Goal: Task Accomplishment & Management: Manage account settings

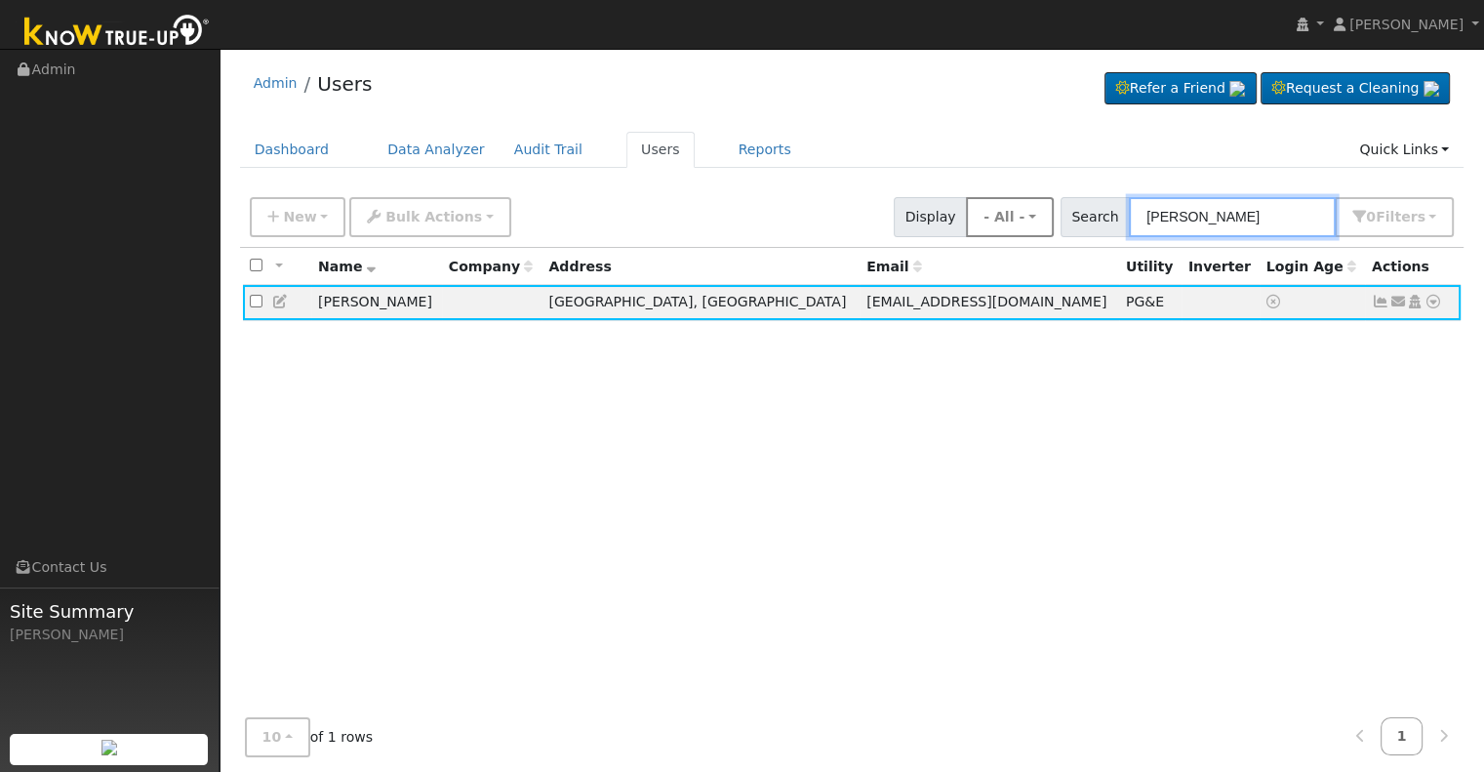
drag, startPoint x: 1251, startPoint y: 221, endPoint x: 1011, endPoint y: 221, distance: 240.0
click at [1011, 221] on div "New Add User Quick Add Quick Connect Quick Convert Lead Bulk Actions Send Email…" at bounding box center [852, 213] width 1212 height 47
paste input "Maldonado, Julian"
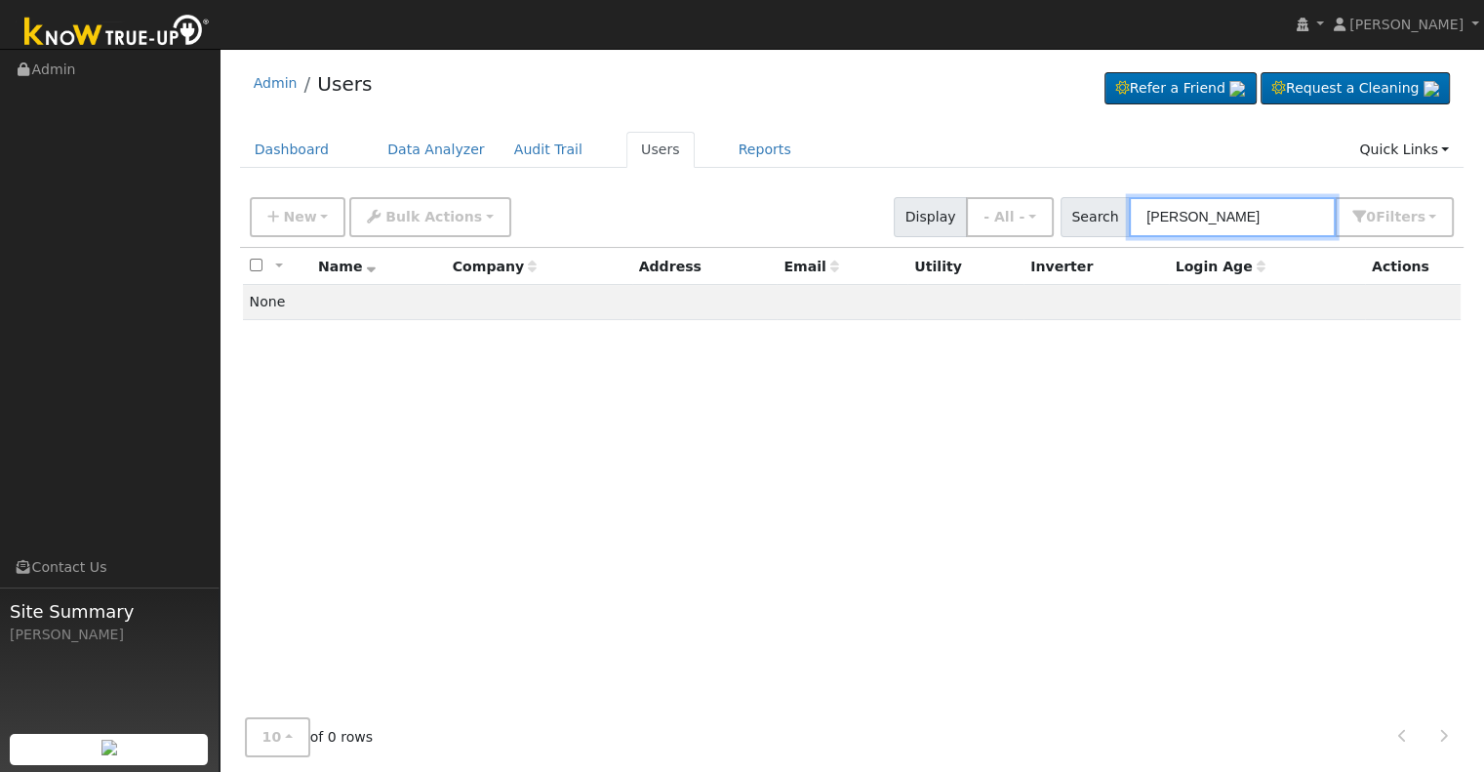
click at [1231, 213] on input "Maldonado, Julian" at bounding box center [1232, 217] width 207 height 40
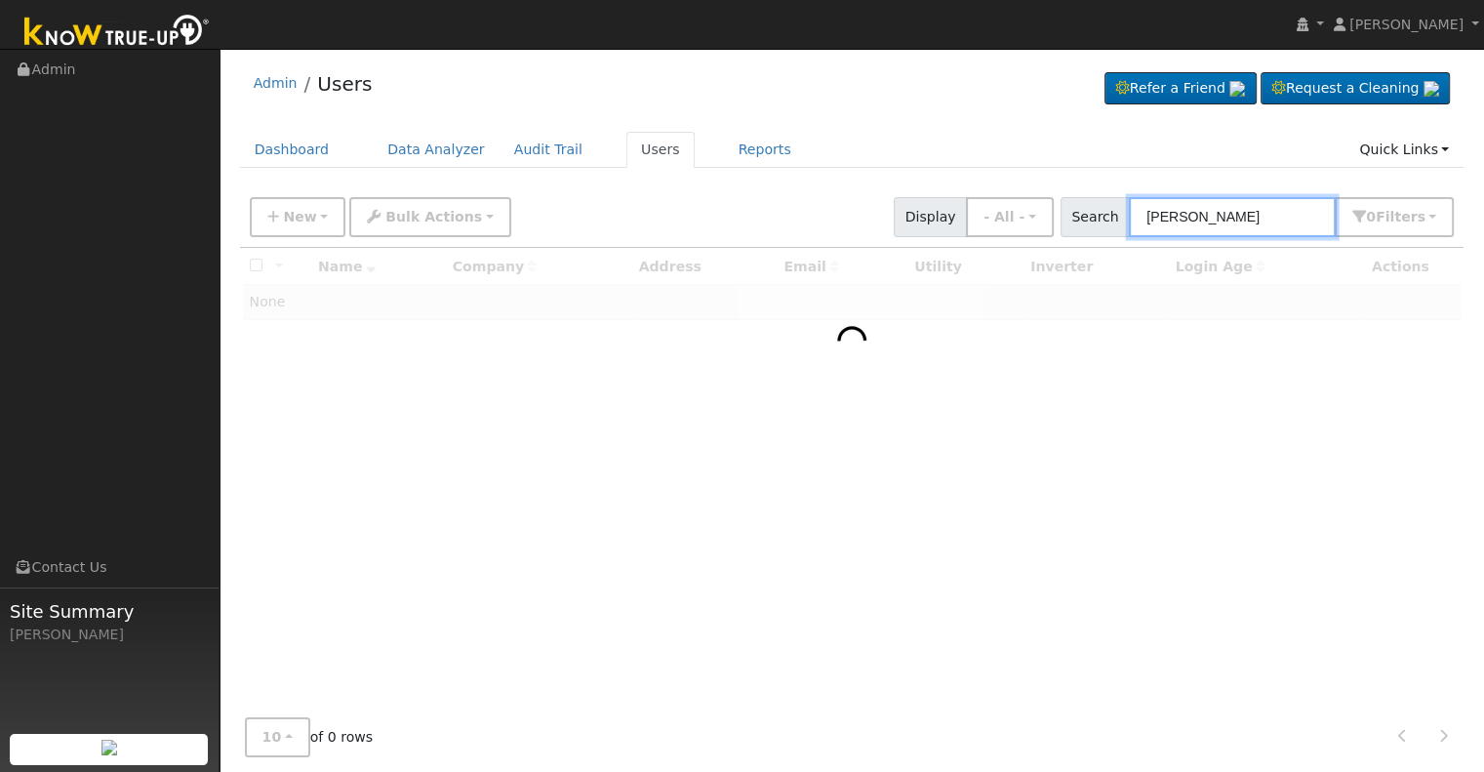
click at [1231, 218] on input "Julian" at bounding box center [1232, 217] width 207 height 40
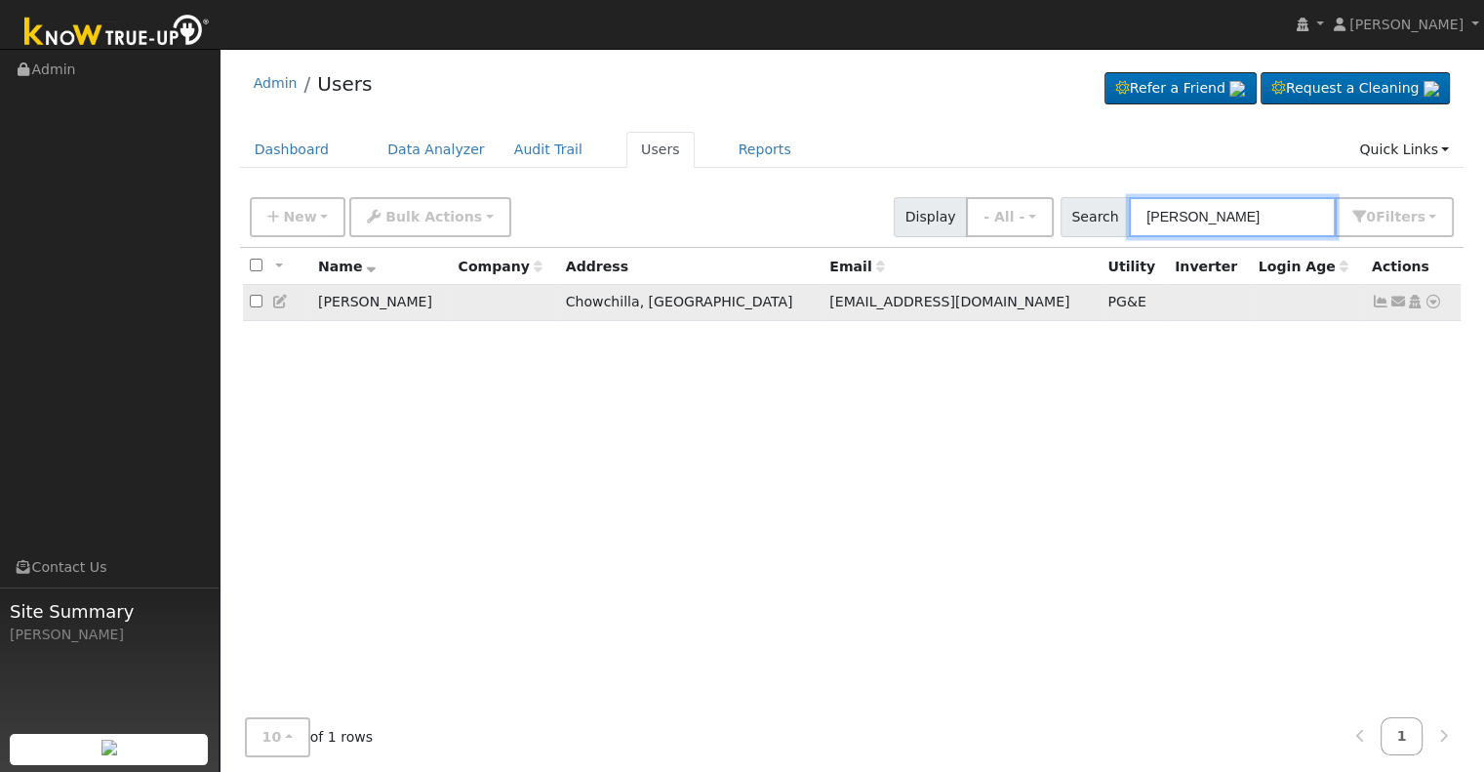
type input "Julian mal"
click at [1377, 301] on icon at bounding box center [1381, 302] width 18 height 14
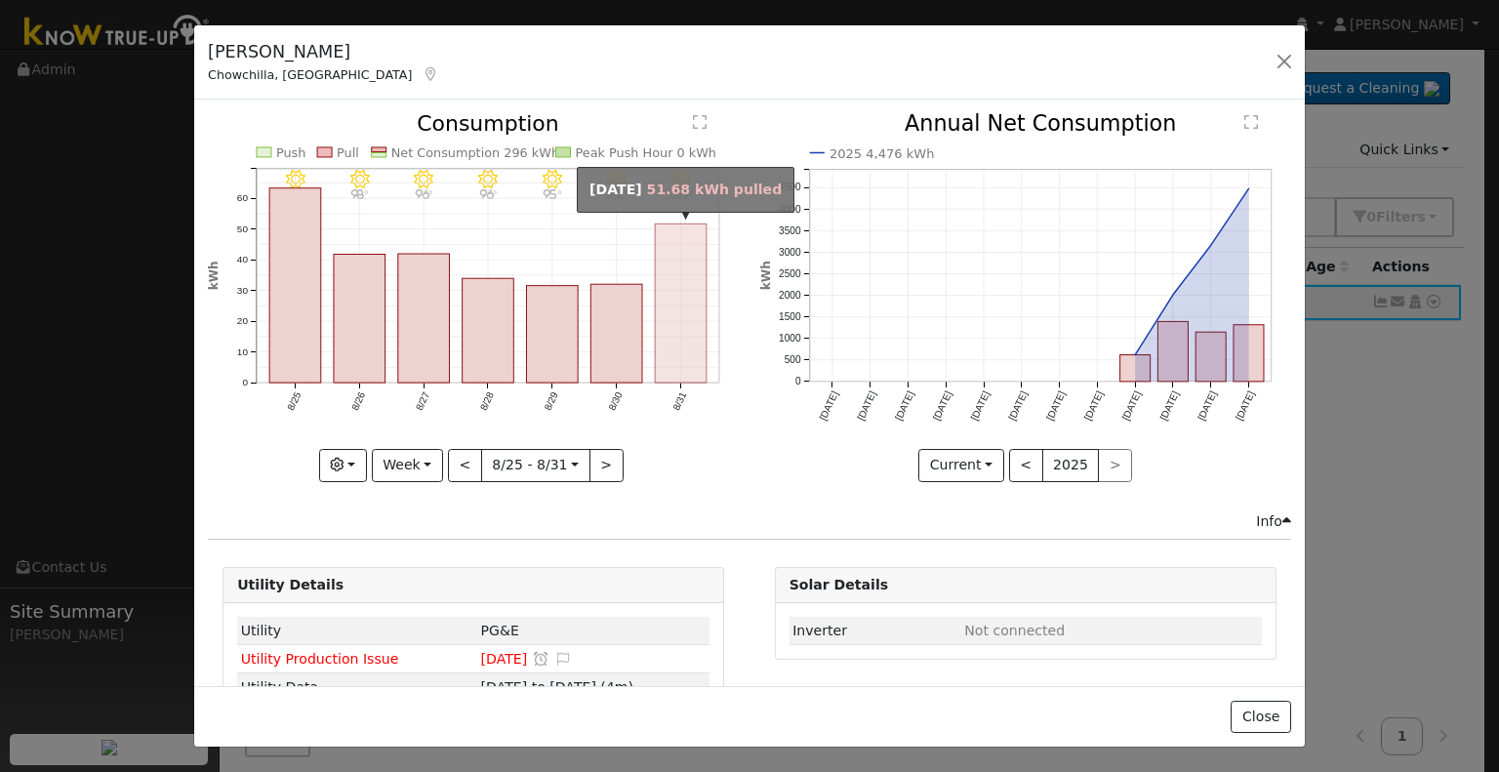
click at [667, 337] on rect "onclick=""" at bounding box center [682, 303] width 52 height 159
type input "2025-08-31"
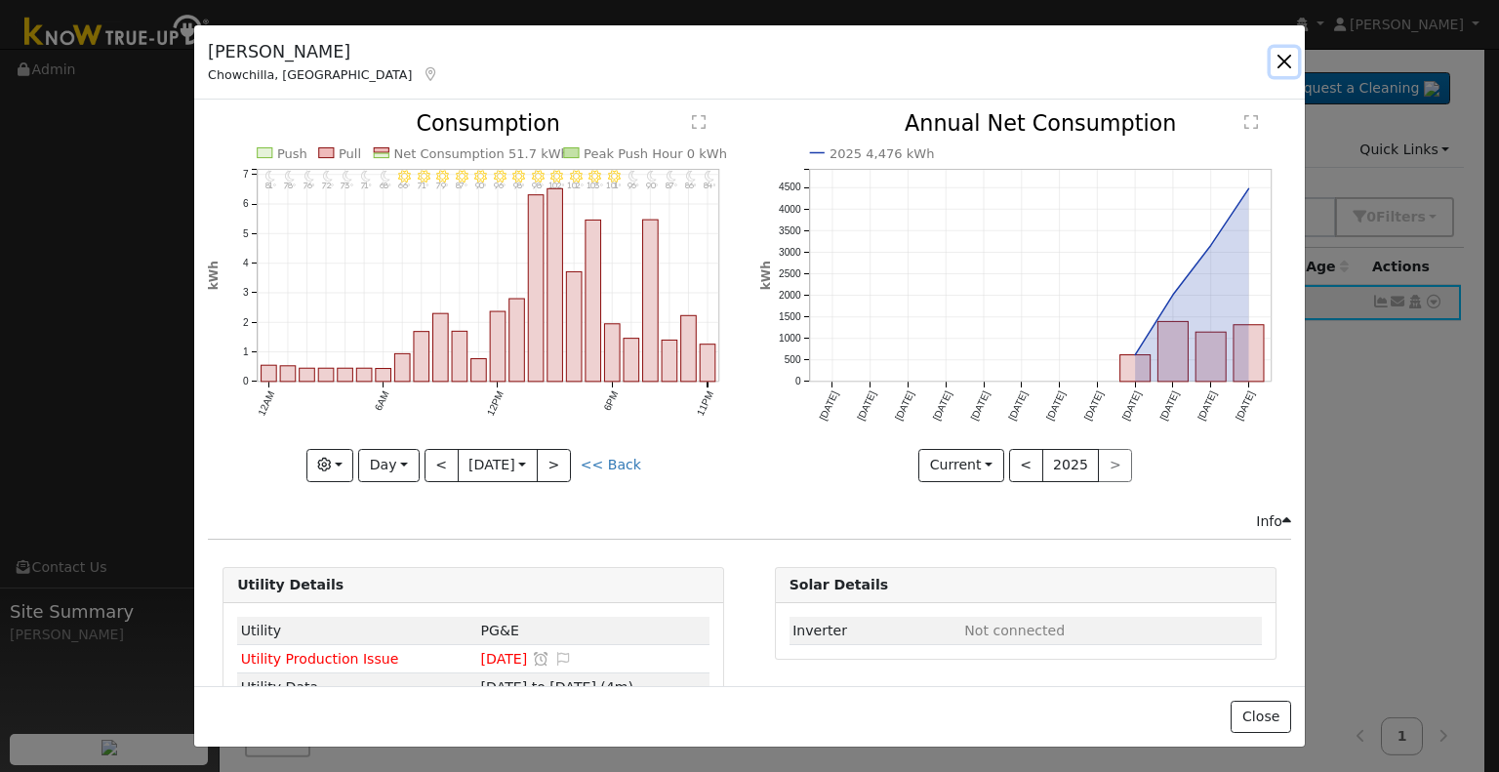
click at [1276, 62] on button "button" at bounding box center [1283, 61] width 27 height 27
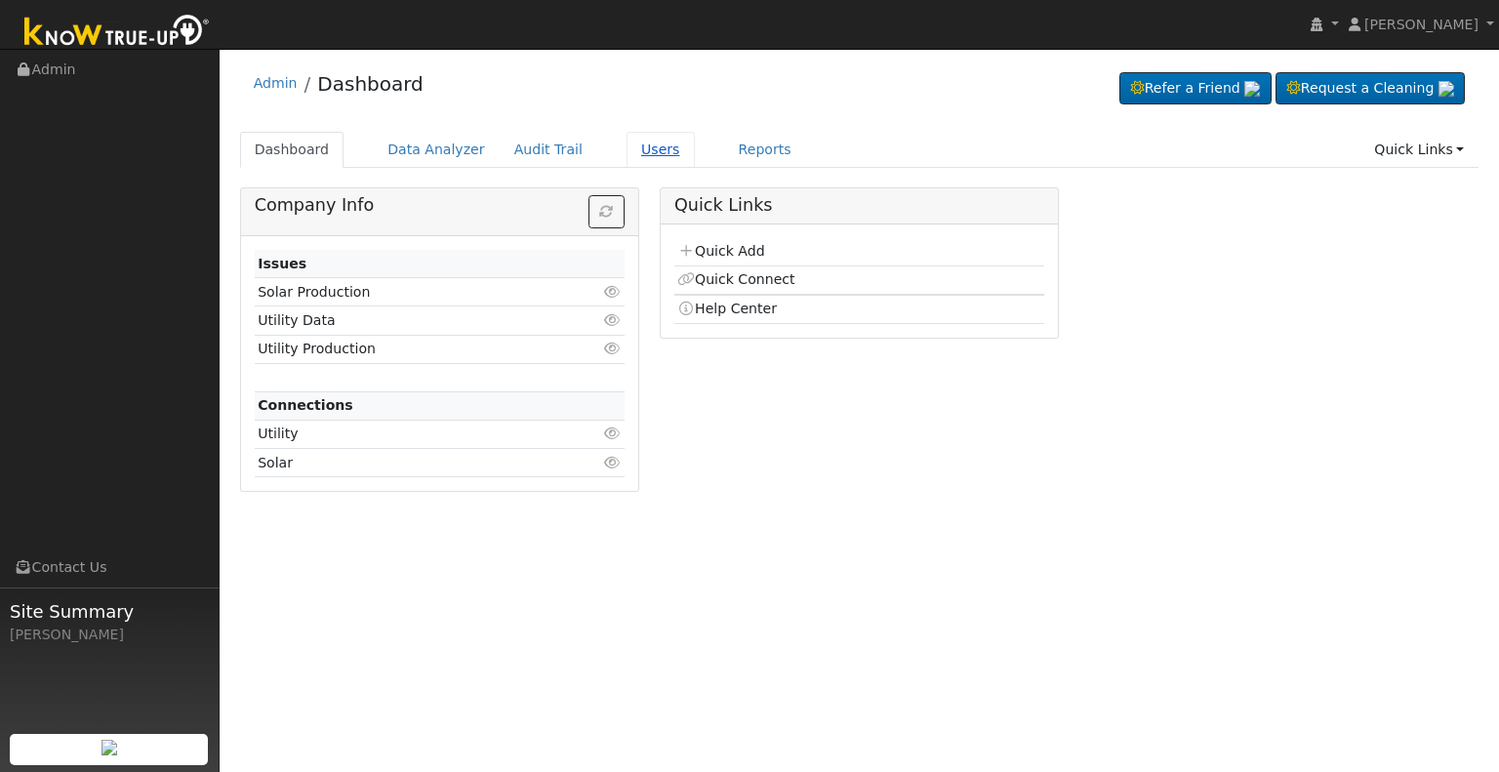
click at [626, 147] on link "Users" at bounding box center [660, 150] width 68 height 36
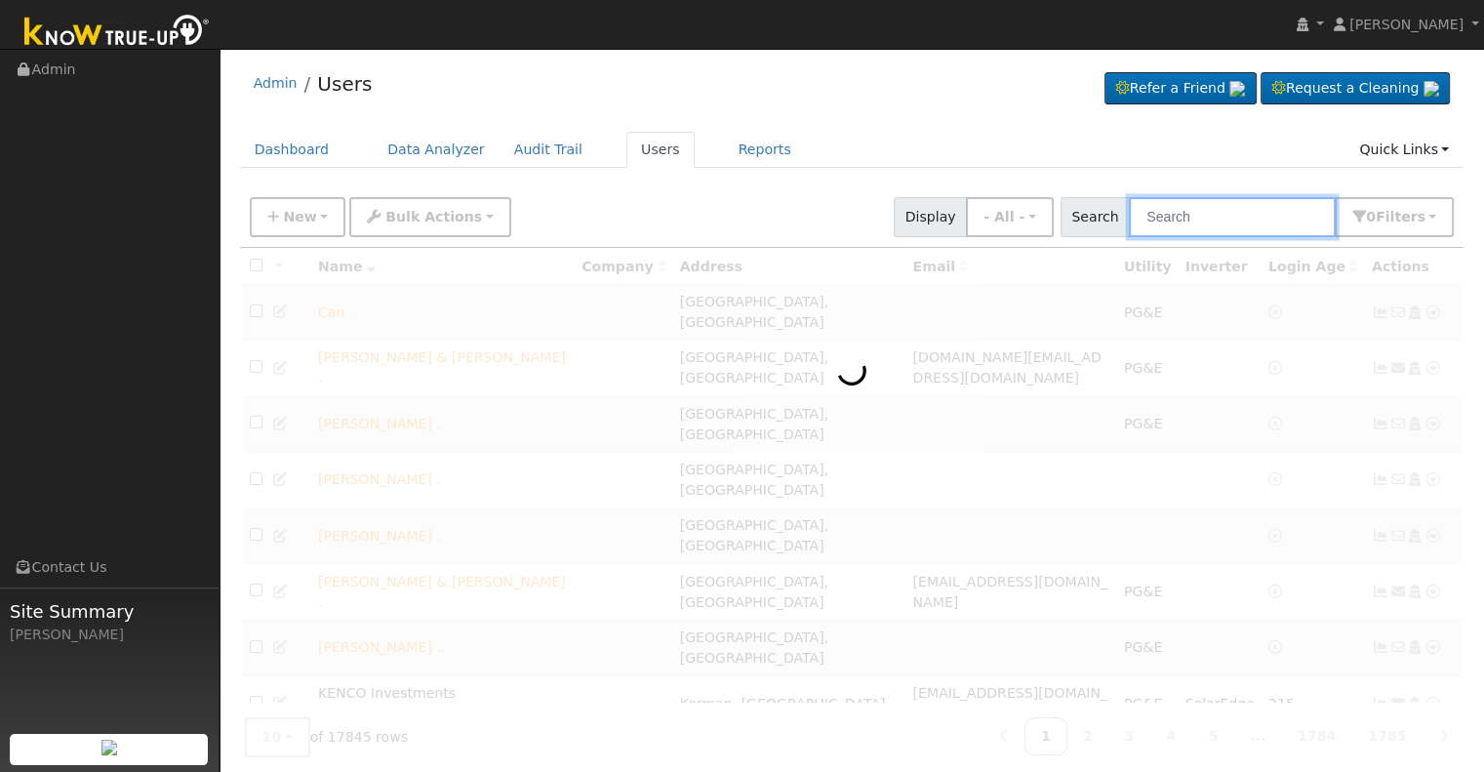
click at [1171, 217] on input "text" at bounding box center [1232, 217] width 207 height 40
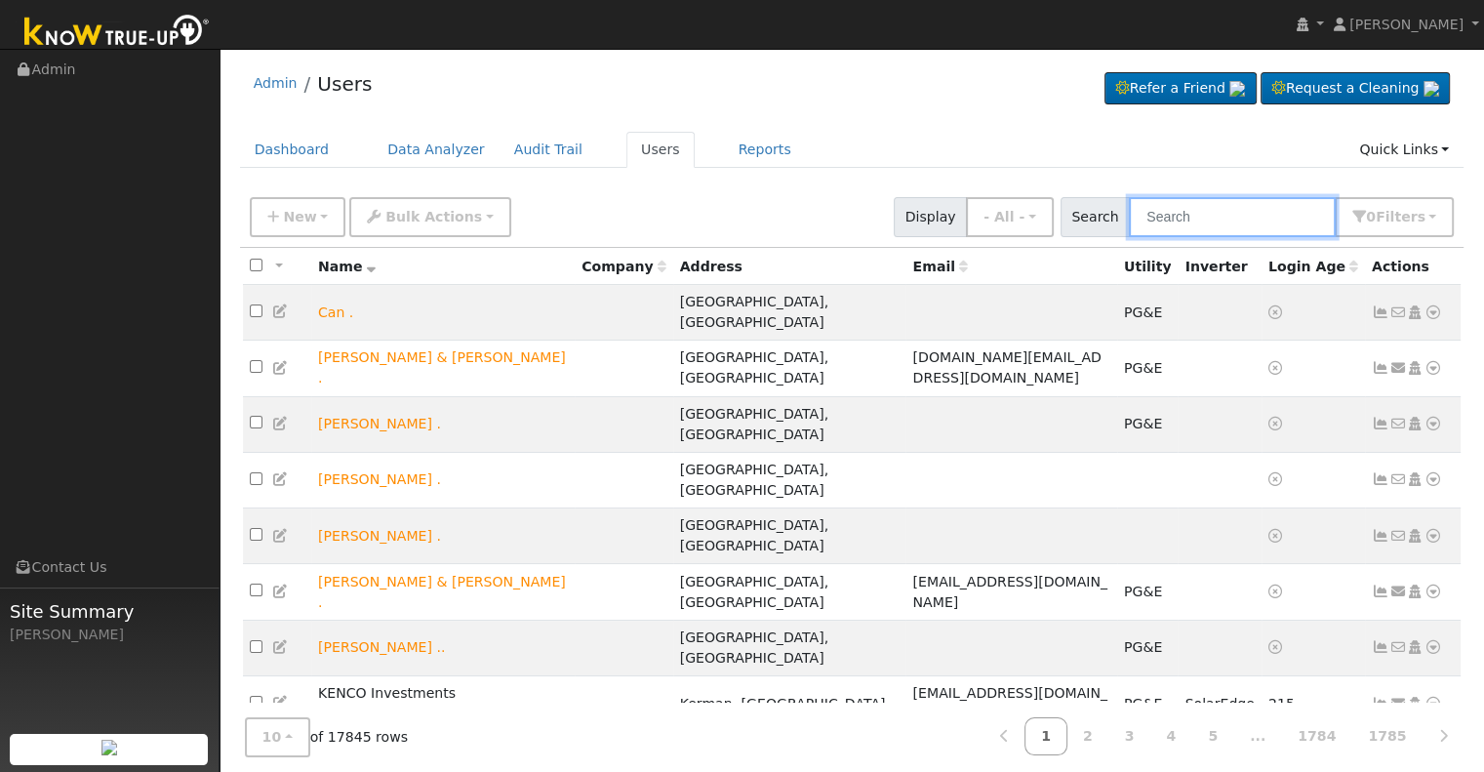
paste input "[PERSON_NAME]"
type input "[PERSON_NAME]"
